Goal: Complete application form: Complete application form

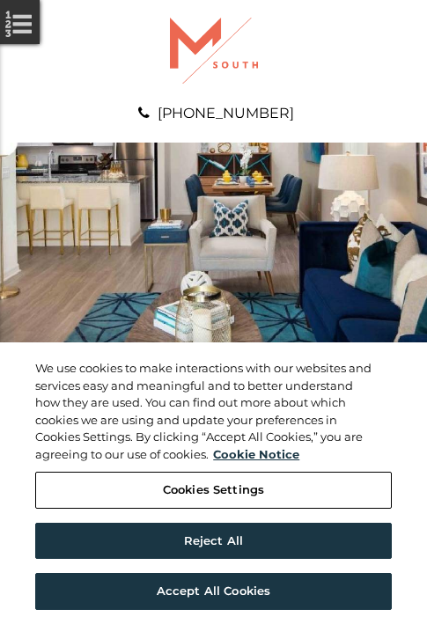
scroll to position [900, 0]
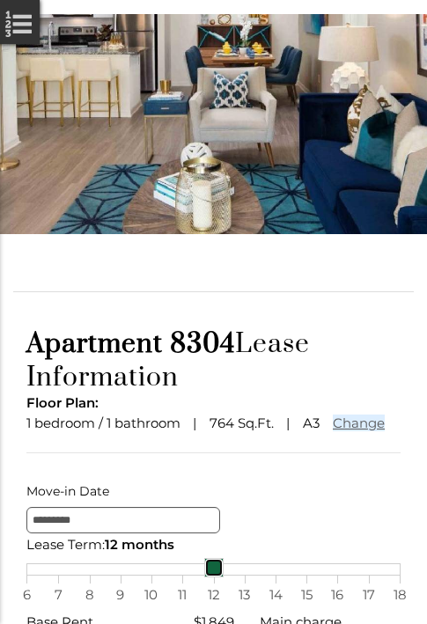
click at [213, 577] on link at bounding box center [213, 567] width 19 height 19
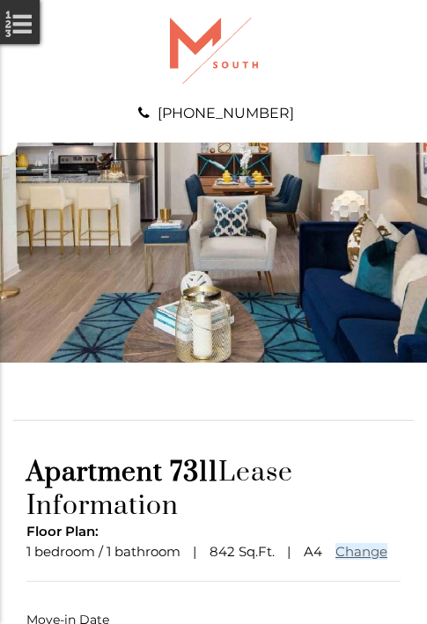
scroll to position [130, 0]
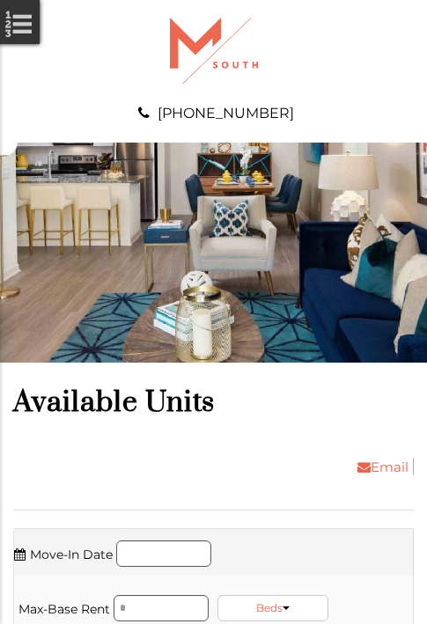
scroll to position [4650, 0]
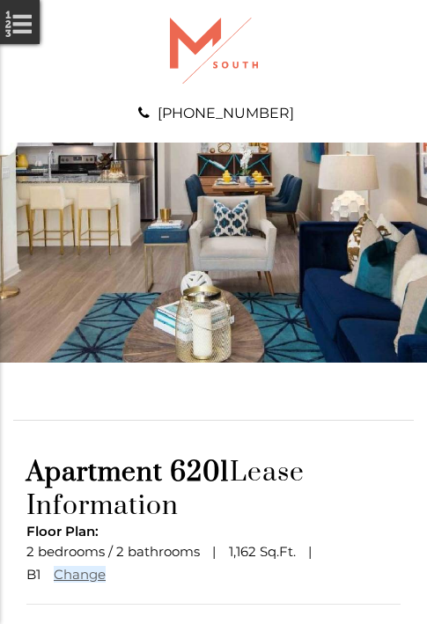
scroll to position [153, 0]
